Goal: Task Accomplishment & Management: Manage account settings

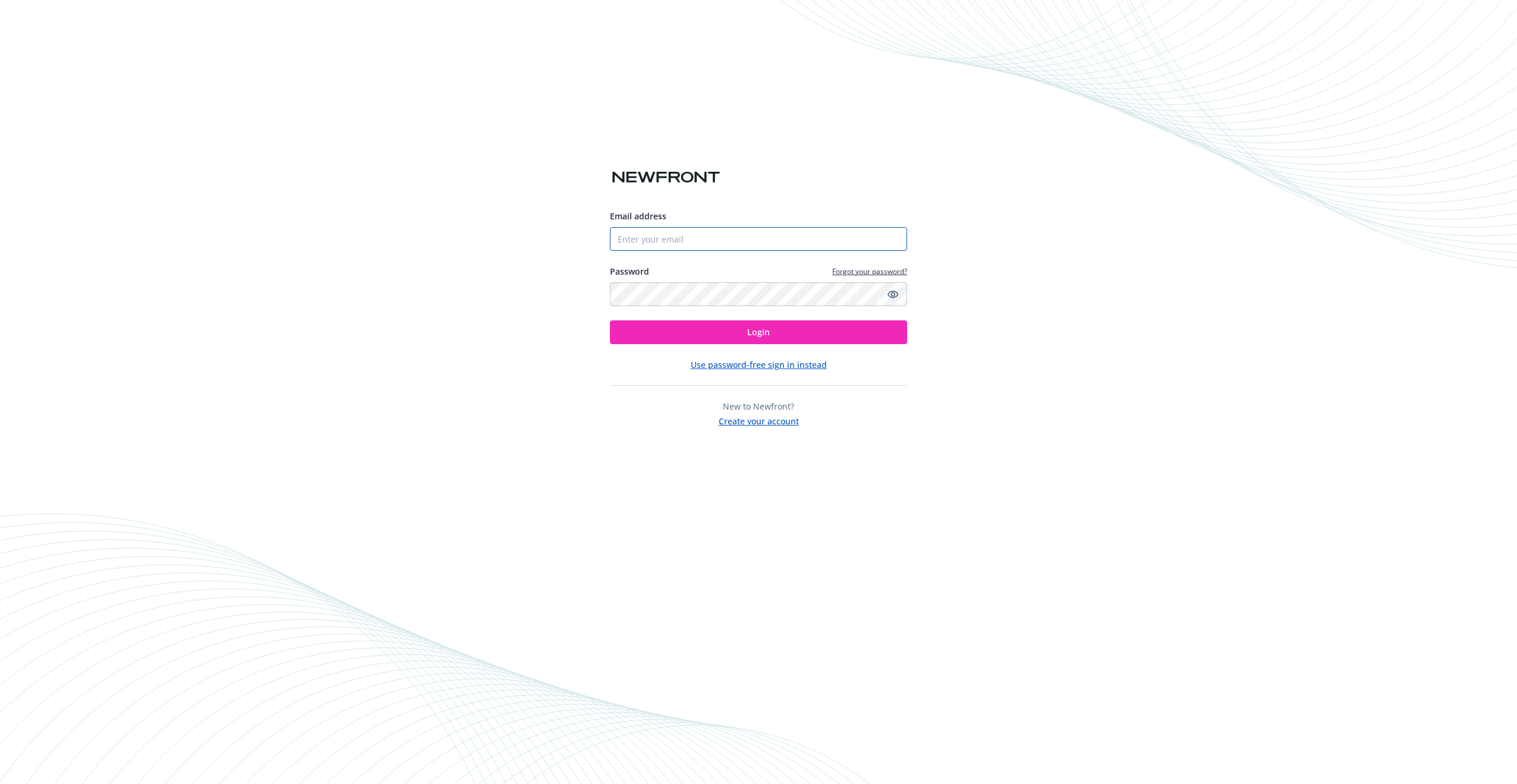
type input "[PERSON_NAME][EMAIL_ADDRESS][DOMAIN_NAME]"
click at [758, 333] on button "Login" at bounding box center [758, 333] width 297 height 24
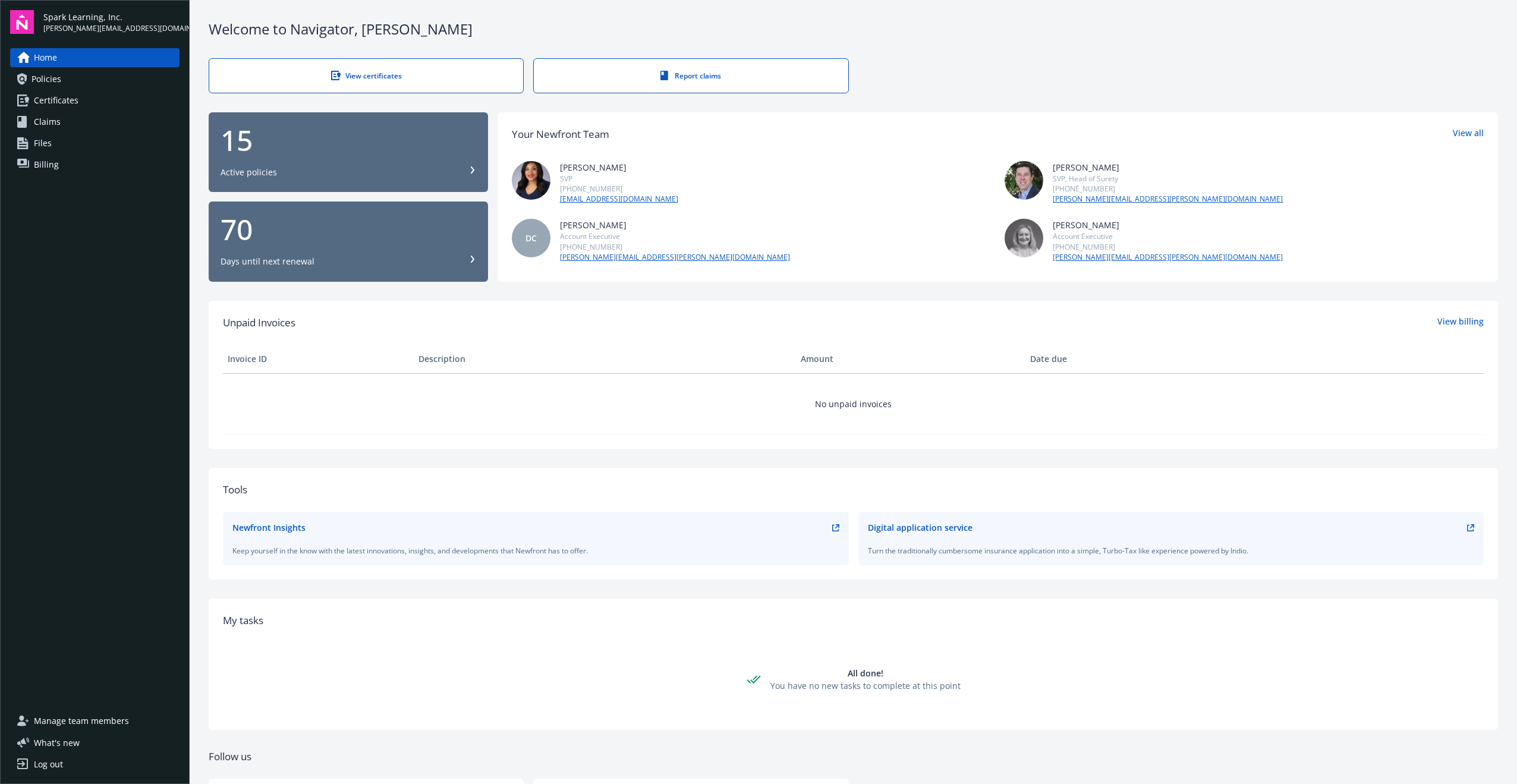
click at [52, 163] on span "Billing" at bounding box center [46, 164] width 25 height 19
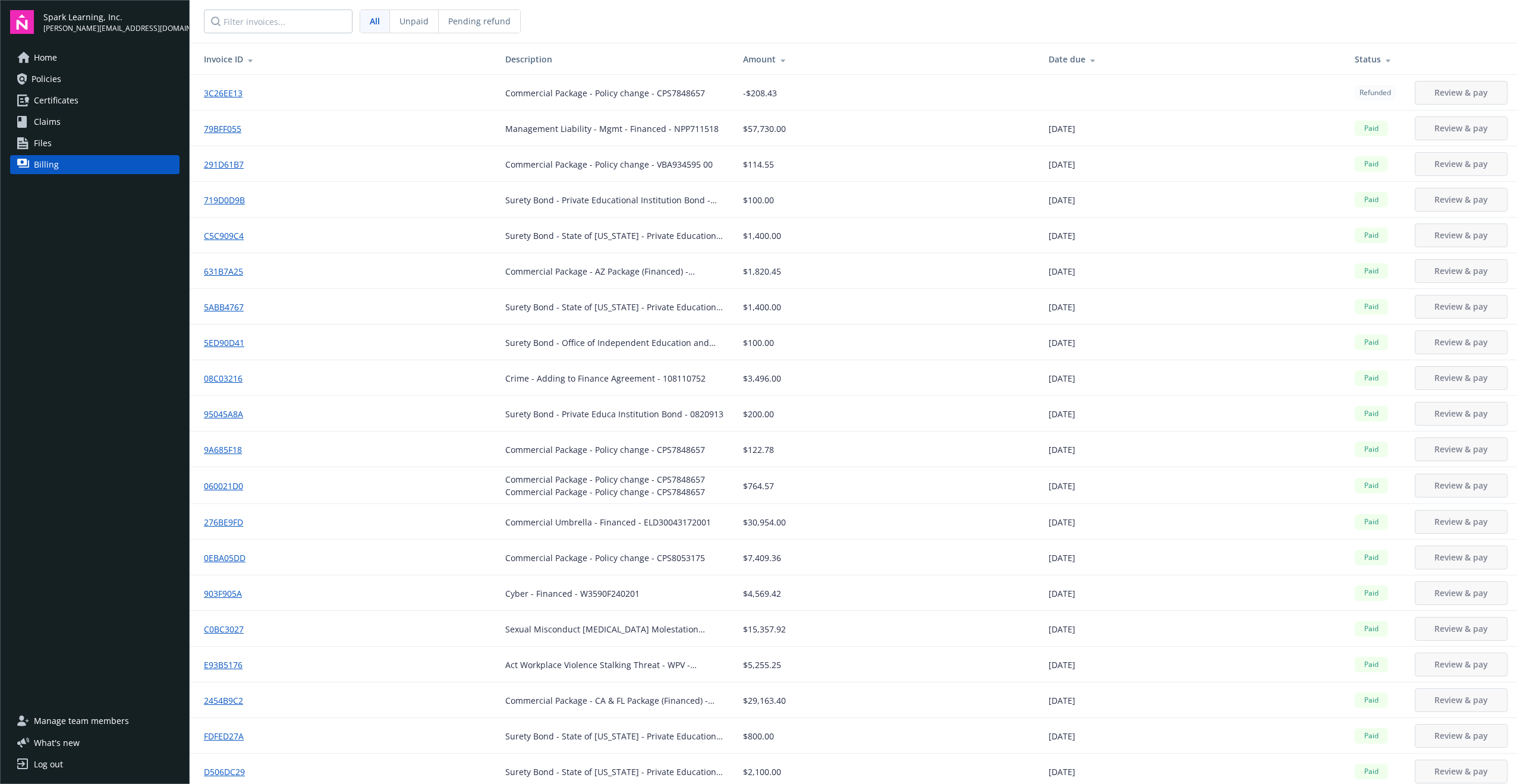
click at [414, 27] on div "Unpaid" at bounding box center [414, 21] width 49 height 23
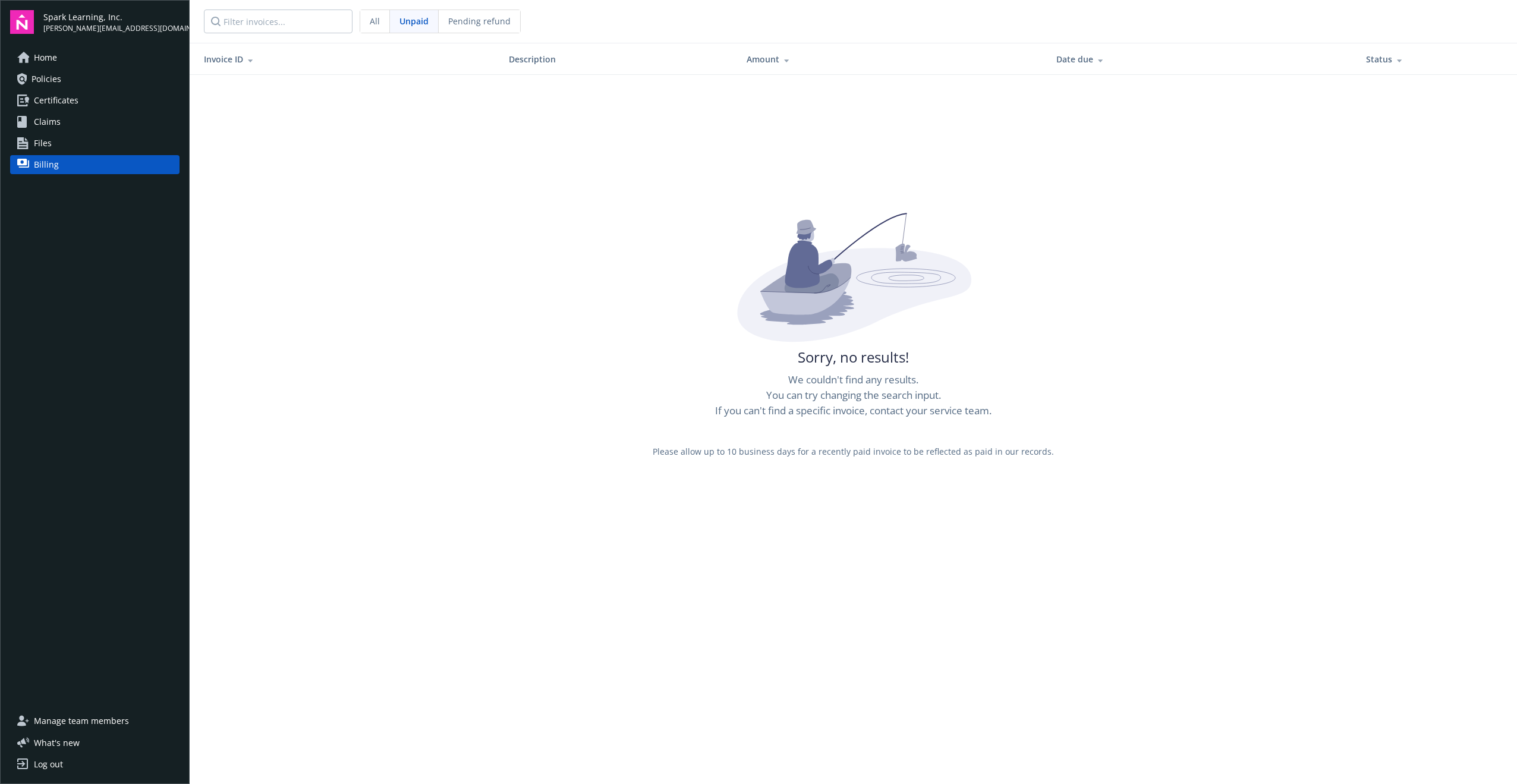
click at [376, 20] on span "All" at bounding box center [375, 21] width 10 height 13
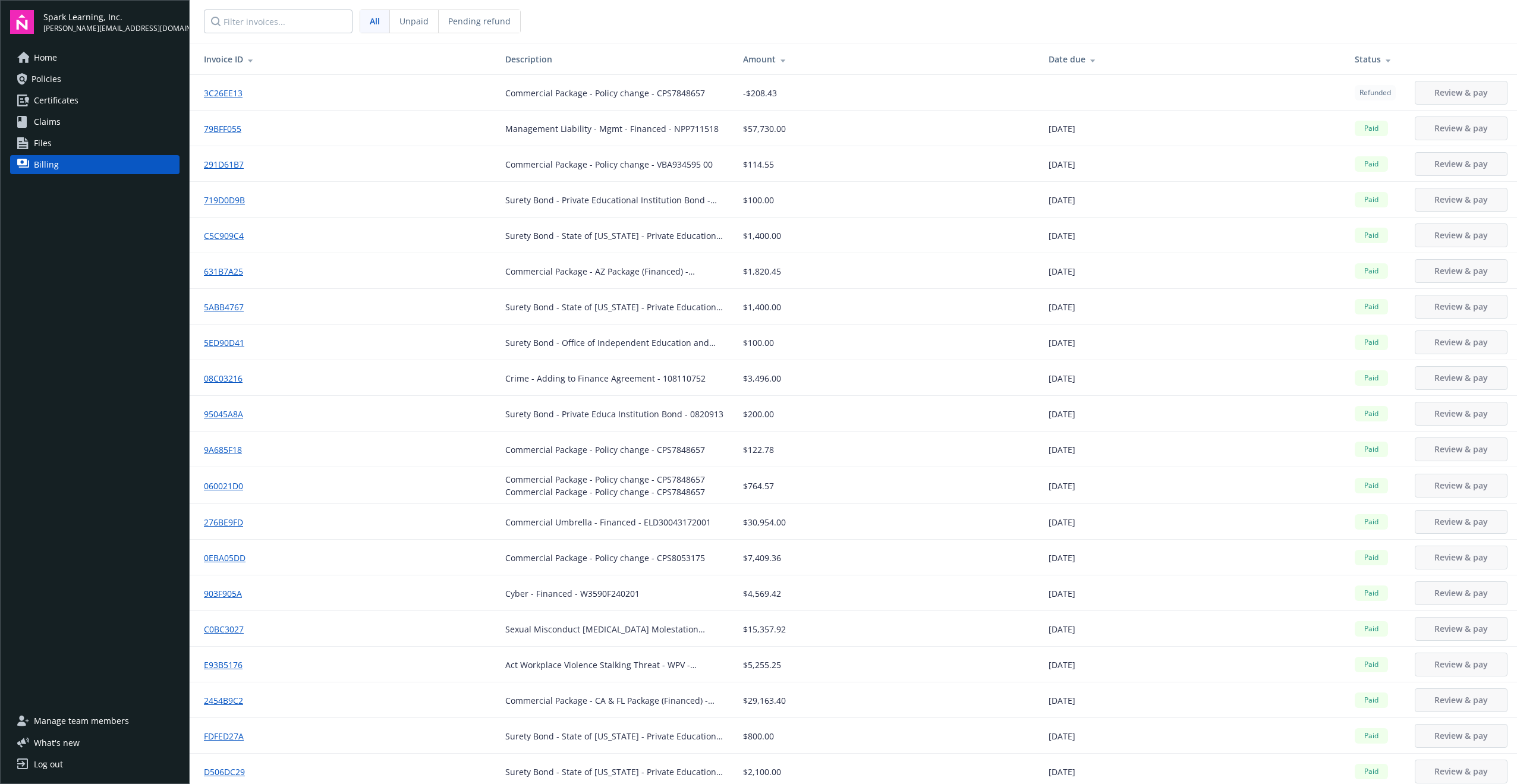
click at [499, 25] on span "Pending refund" at bounding box center [480, 21] width 63 height 13
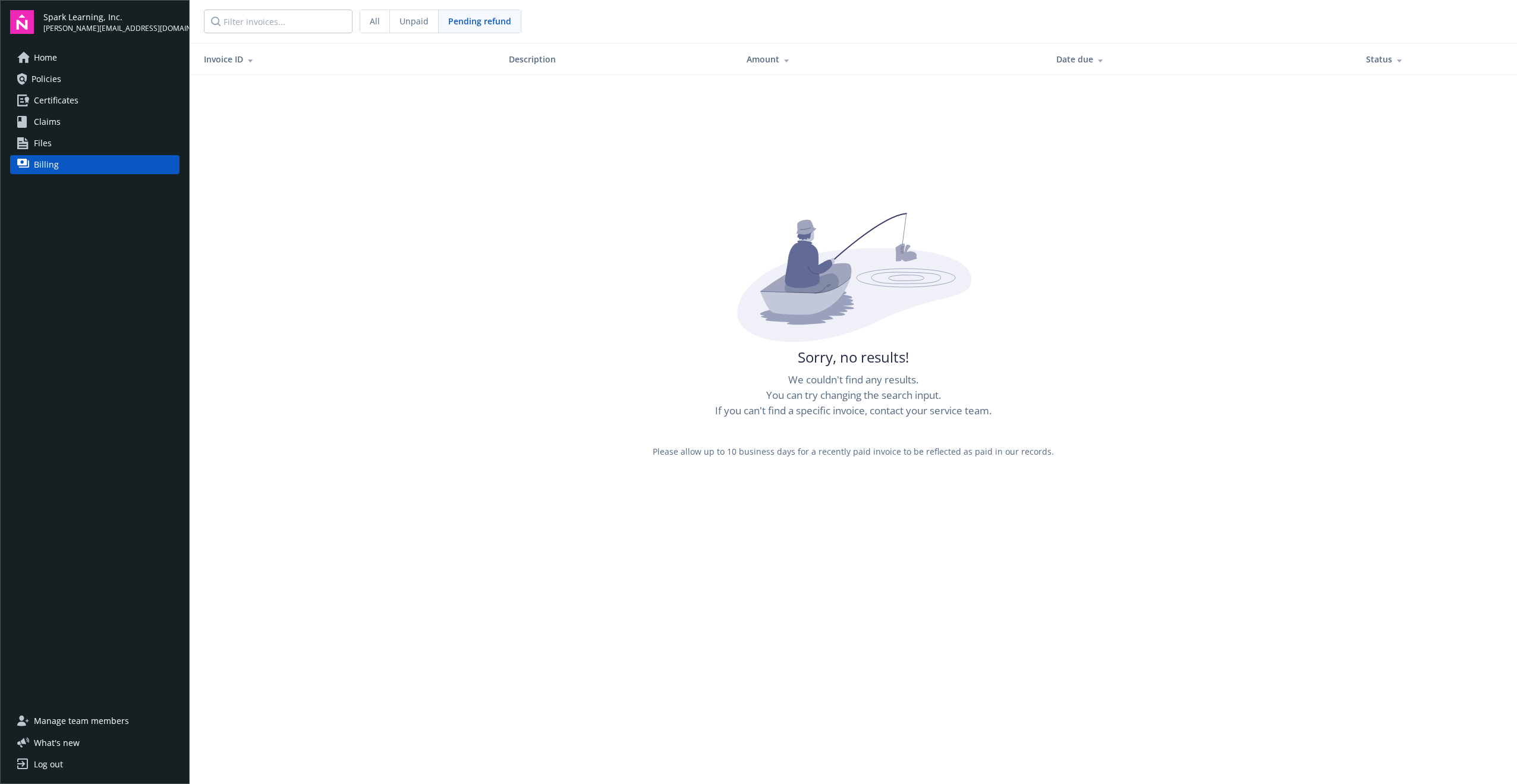
click at [426, 22] on span "Unpaid" at bounding box center [414, 21] width 29 height 13
